Goal: Task Accomplishment & Management: Complete application form

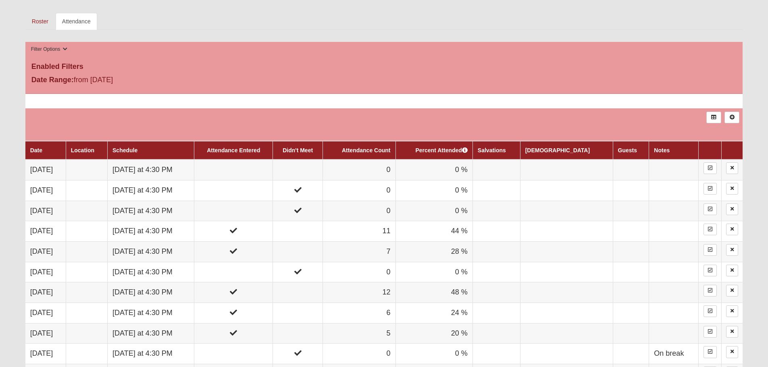
scroll to position [395, 0]
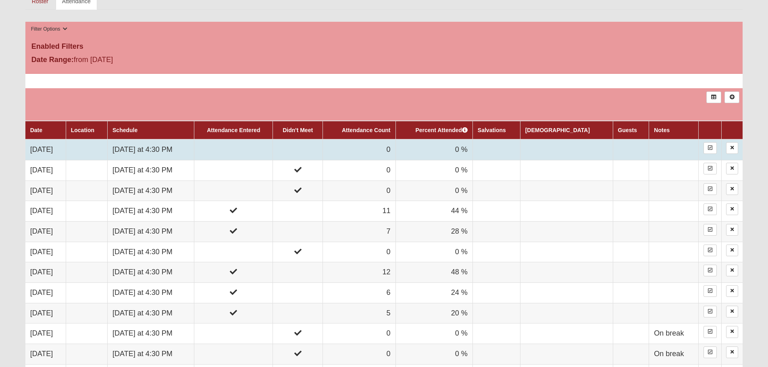
click at [66, 150] on td "[DATE]" at bounding box center [45, 150] width 41 height 21
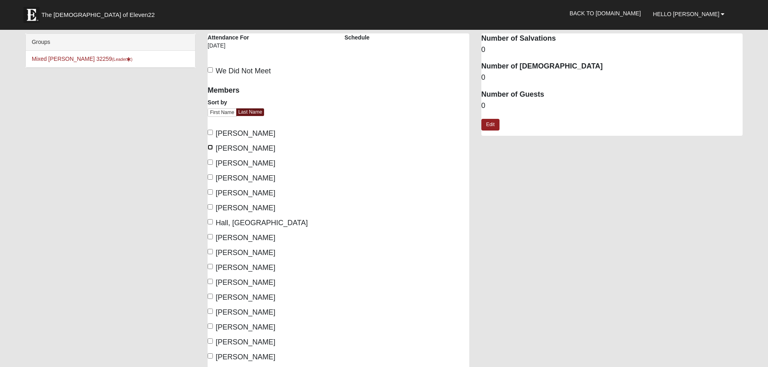
click at [211, 146] on input "[PERSON_NAME]" at bounding box center [210, 147] width 5 height 5
checkbox input "true"
click at [210, 160] on input "[PERSON_NAME]" at bounding box center [210, 162] width 5 height 5
checkbox input "true"
click at [210, 207] on input "[PERSON_NAME]" at bounding box center [210, 206] width 5 height 5
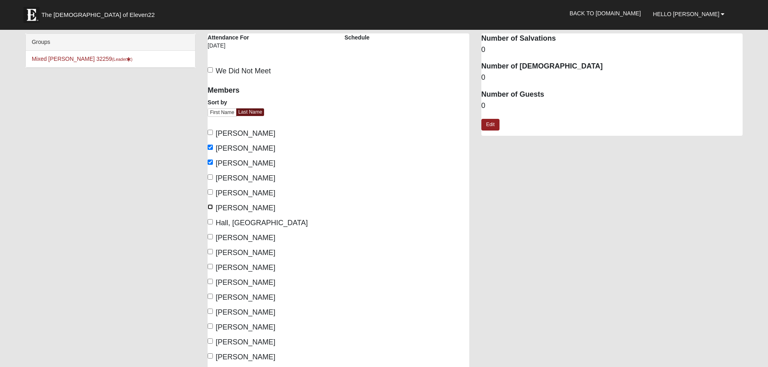
checkbox input "true"
click at [209, 221] on input "Hall, [GEOGRAPHIC_DATA]" at bounding box center [210, 221] width 5 height 5
checkbox input "true"
click at [210, 238] on input "[PERSON_NAME]" at bounding box center [210, 236] width 5 height 5
checkbox input "true"
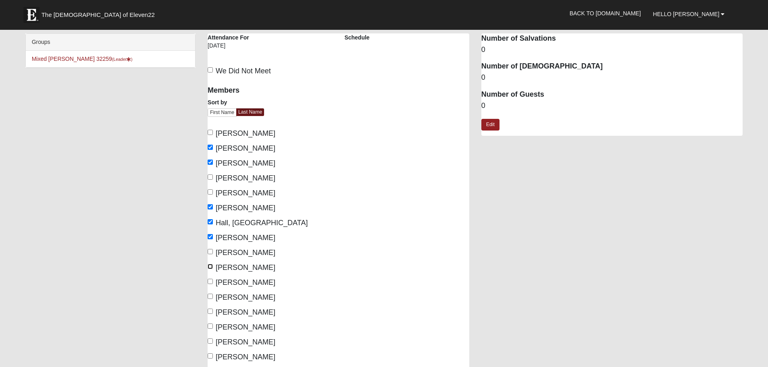
click at [210, 267] on input "[PERSON_NAME]" at bounding box center [210, 266] width 5 height 5
checkbox input "true"
click at [210, 281] on input "[PERSON_NAME]" at bounding box center [210, 281] width 5 height 5
checkbox input "true"
click at [209, 340] on input "[PERSON_NAME]" at bounding box center [210, 341] width 5 height 5
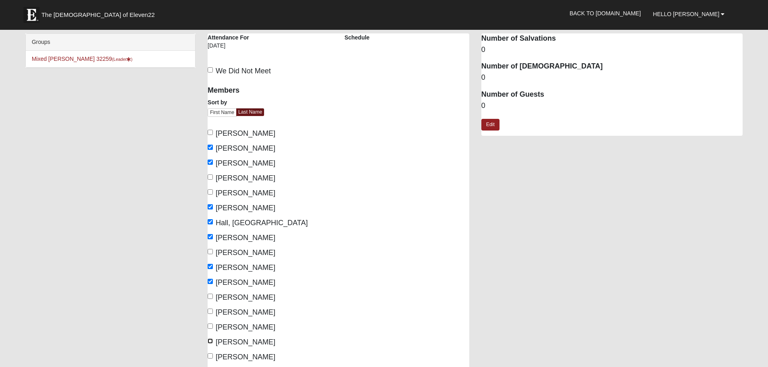
checkbox input "true"
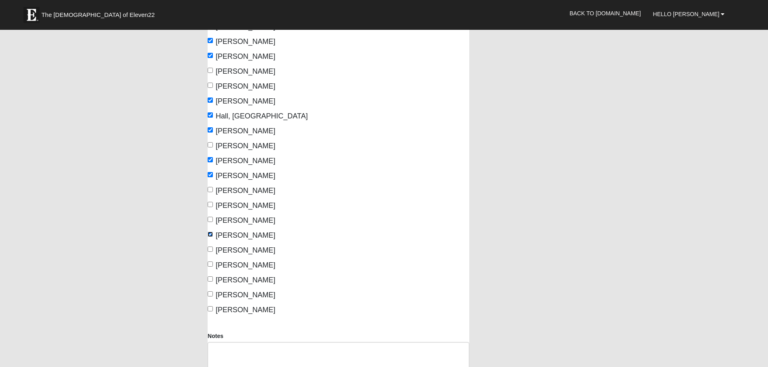
scroll to position [108, 0]
click at [212, 249] on input "[PERSON_NAME]" at bounding box center [210, 248] width 5 height 5
checkbox input "true"
click at [209, 264] on input "[PERSON_NAME]" at bounding box center [210, 263] width 5 height 5
checkbox input "true"
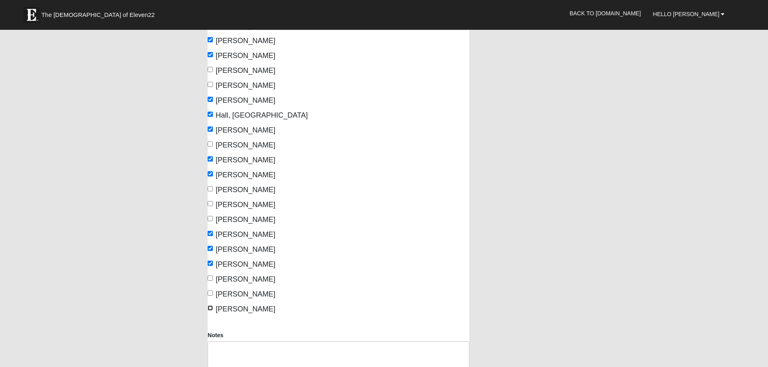
click at [210, 308] on input "[PERSON_NAME]" at bounding box center [210, 308] width 5 height 5
checkbox input "true"
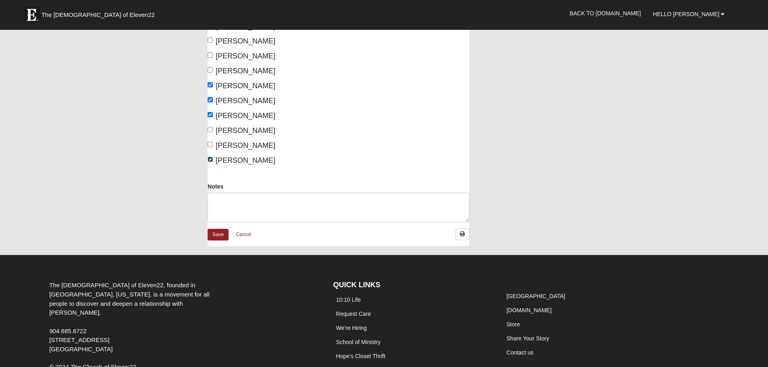
scroll to position [258, 0]
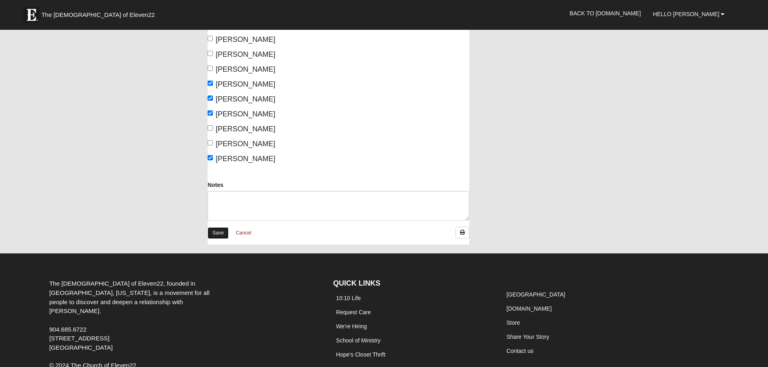
click at [216, 231] on link "Save" at bounding box center [218, 233] width 21 height 12
